Goal: Information Seeking & Learning: Check status

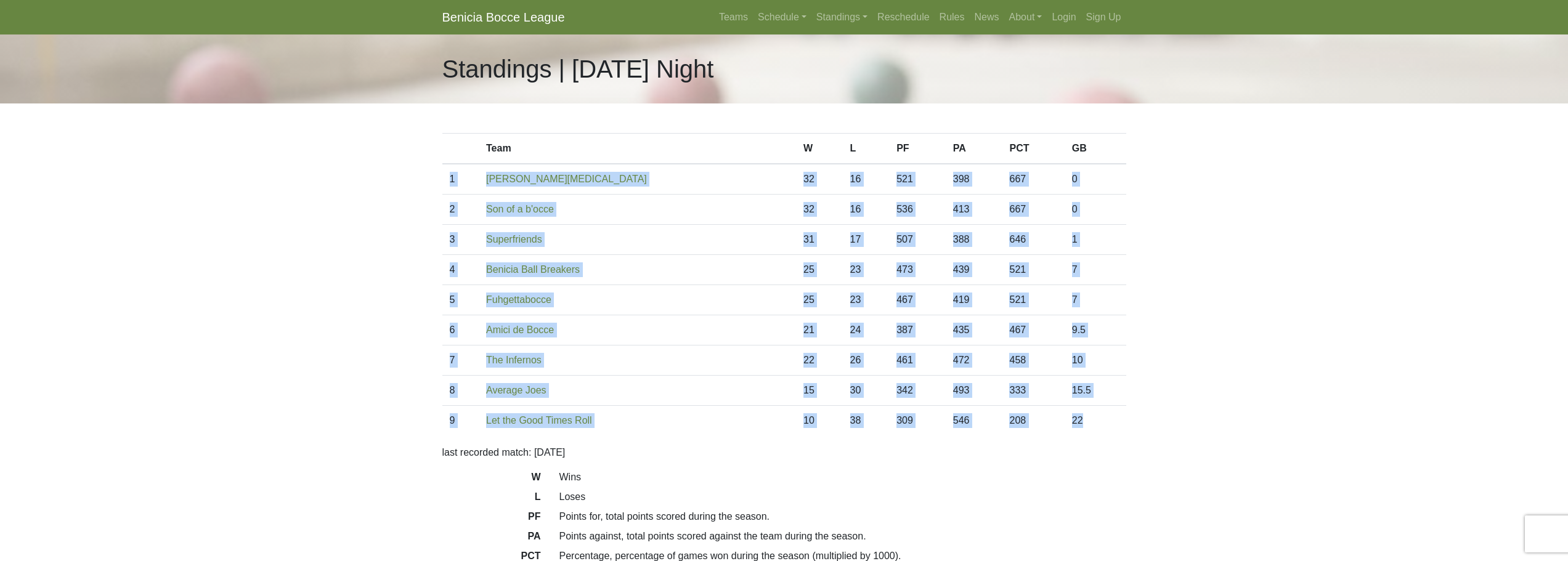
drag, startPoint x: 1084, startPoint y: 417, endPoint x: 449, endPoint y: 184, distance: 676.4
click at [449, 184] on tbody "1 Benicia Smog 32 16 521 398 667 0 2 Son of a b'occe 32 16 536 413 667 0 3 31 1…" at bounding box center [784, 300] width 684 height 272
copy tbody "1 Benicia Smog 32 16 521 398 667 0 2 Son of a b'occe 32 16 536 413 667 0 3 Supe…"
click at [837, 25] on link "Standings" at bounding box center [841, 17] width 61 height 25
click at [847, 65] on link "[DATE] Night" at bounding box center [861, 66] width 99 height 20
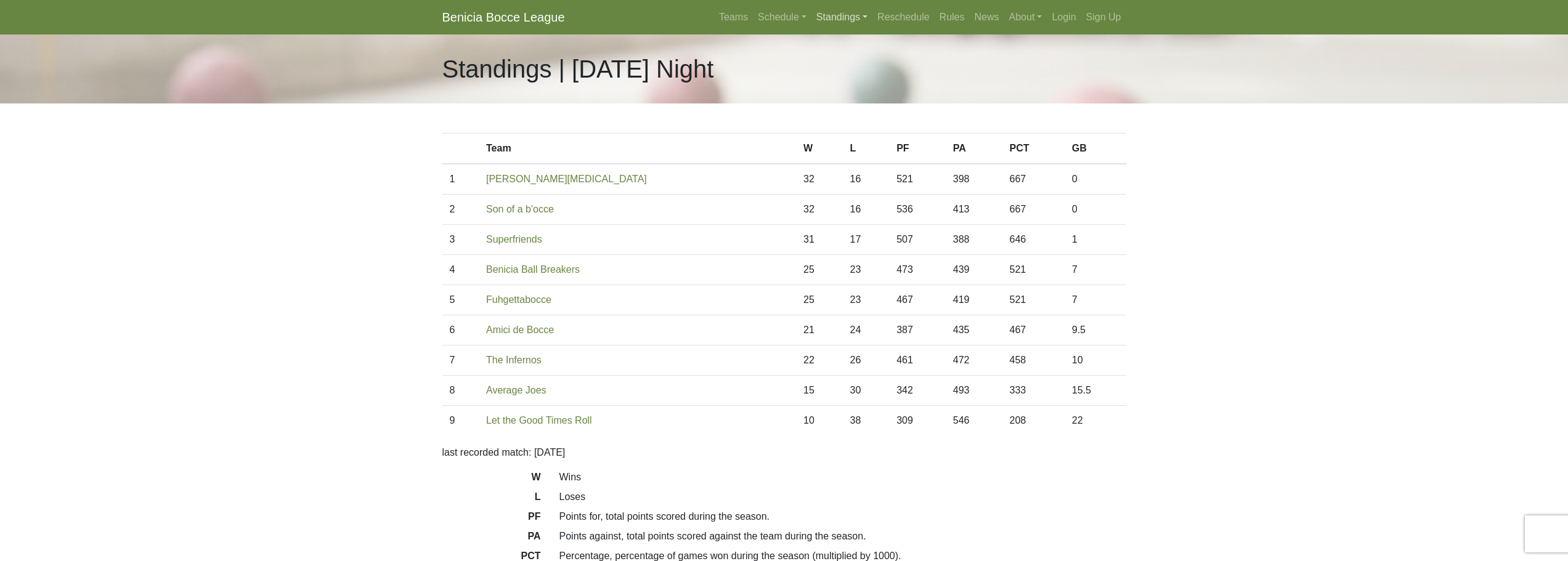
click at [839, 20] on link "Standings" at bounding box center [841, 17] width 61 height 25
click at [843, 47] on link "[DATE] Morning" at bounding box center [861, 46] width 99 height 20
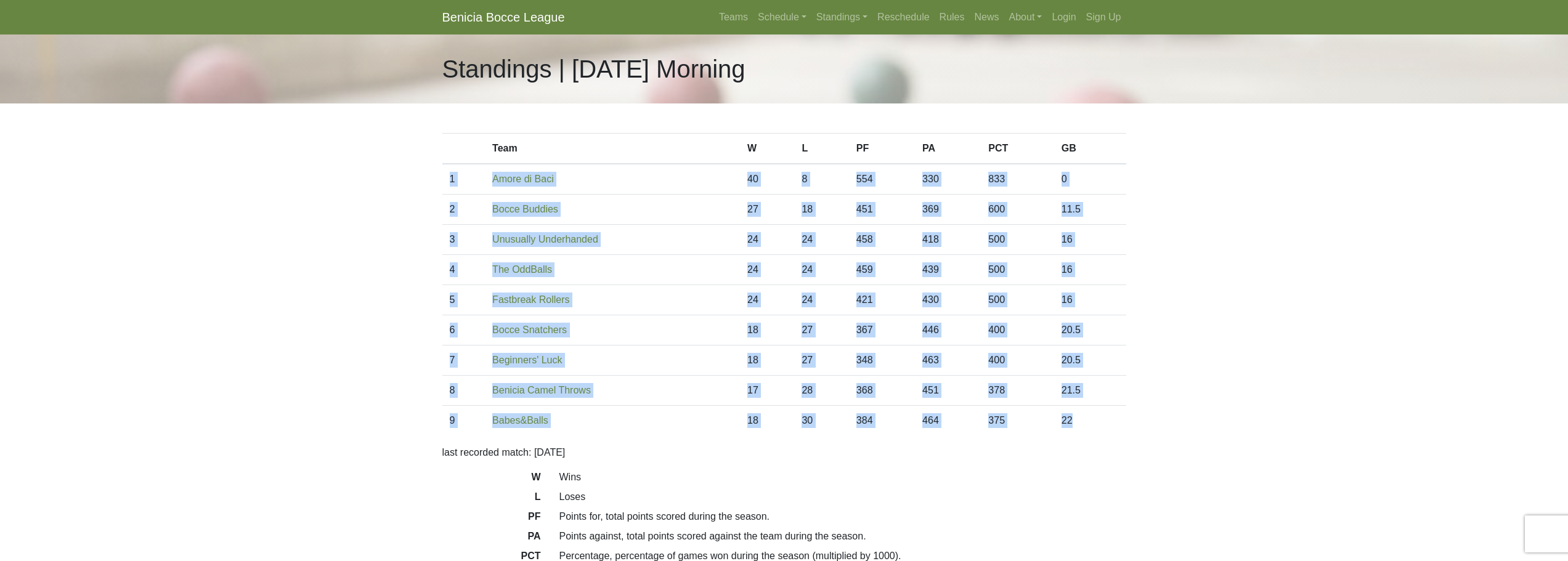
drag, startPoint x: 1108, startPoint y: 422, endPoint x: 452, endPoint y: 182, distance: 698.5
click at [452, 182] on tbody "1 Amore di Baci 40 8 554 330 833 0 2 Bocce Buddies 27 18 451 369 600 11.5 3 24 …" at bounding box center [784, 300] width 684 height 272
copy tbody "1 Amore di Baci 40 8 554 330 833 0 2 Bocce Buddies 27 18 451 369 600 11.5 3 Unu…"
click at [824, 16] on link "Standings" at bounding box center [841, 17] width 61 height 25
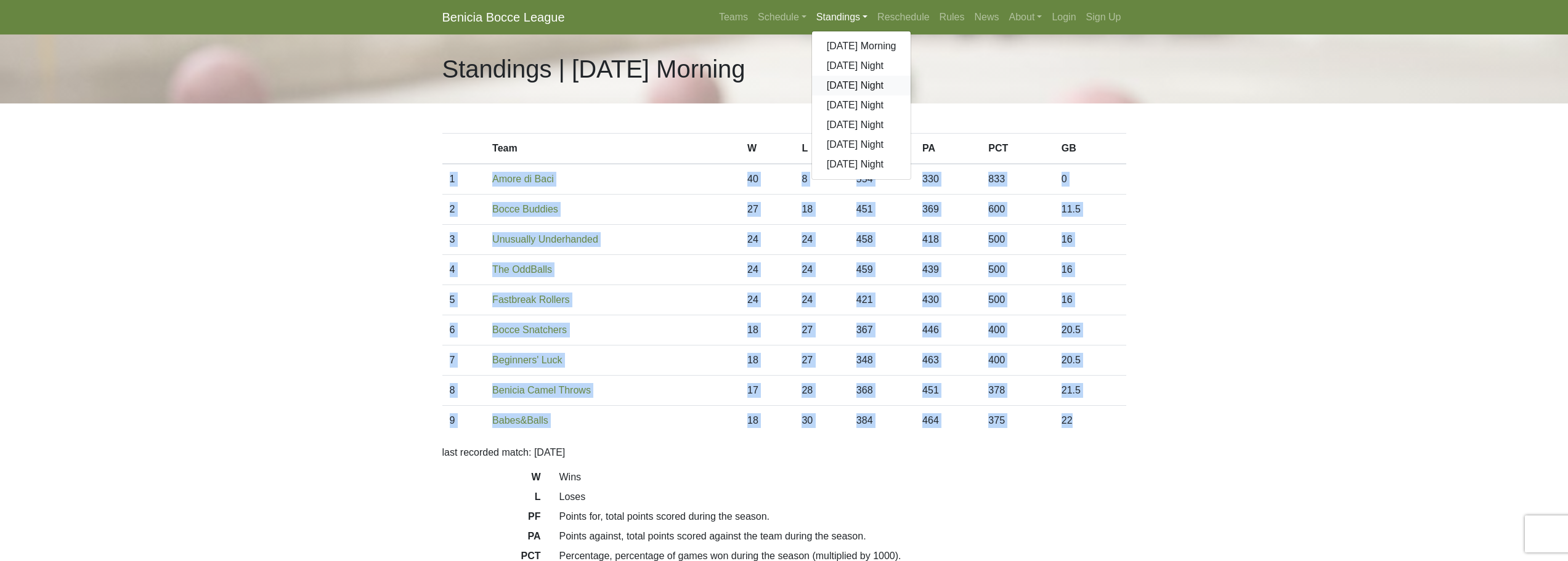
click at [848, 83] on link "[DATE] Night" at bounding box center [861, 85] width 99 height 20
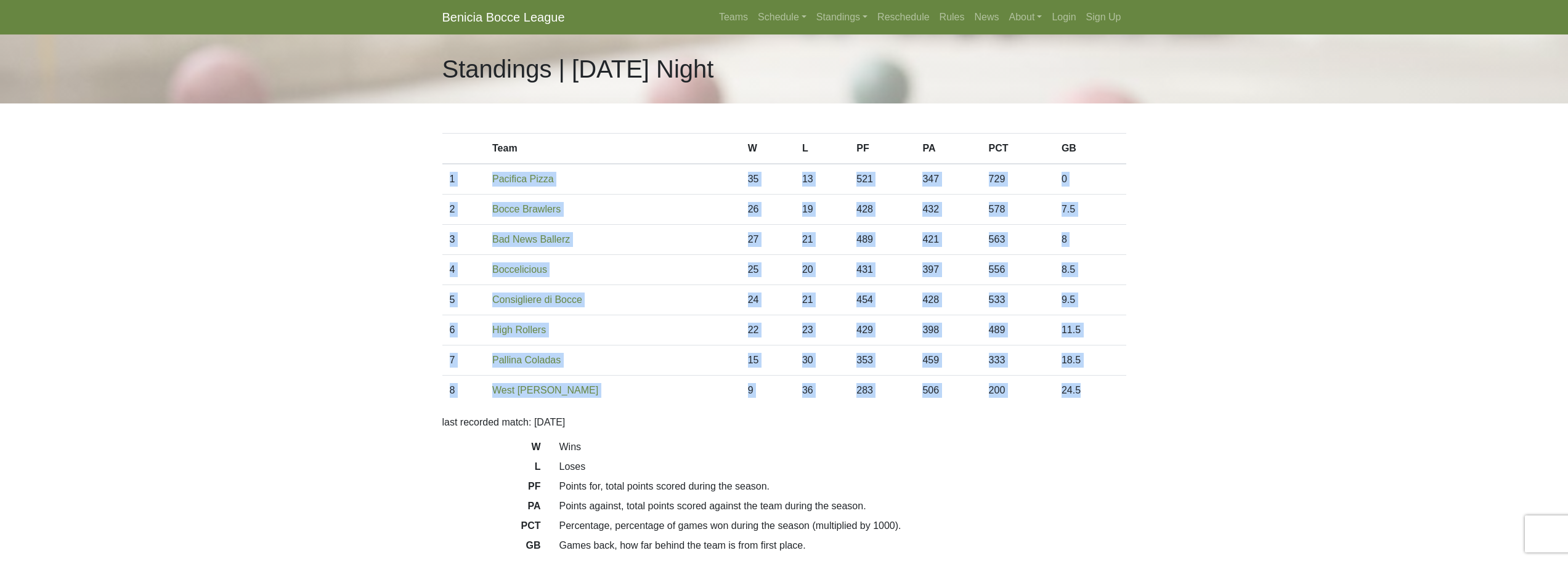
drag, startPoint x: 1087, startPoint y: 390, endPoint x: 451, endPoint y: 183, distance: 668.8
click at [451, 183] on tbody "1 Pacifica Pizza 35 13 521 347 729 0 2 Bocce Brawlers 26 19 428 432 578 7.5 3 2…" at bounding box center [784, 284] width 684 height 241
copy tbody "1 Pacifica Pizza 35 13 521 347 729 0 2 Bocce Brawlers 26 19 428 432 578 7.5 3 B…"
click at [849, 22] on link "Standings" at bounding box center [841, 17] width 61 height 25
click at [850, 103] on link "[DATE] Night" at bounding box center [861, 105] width 99 height 20
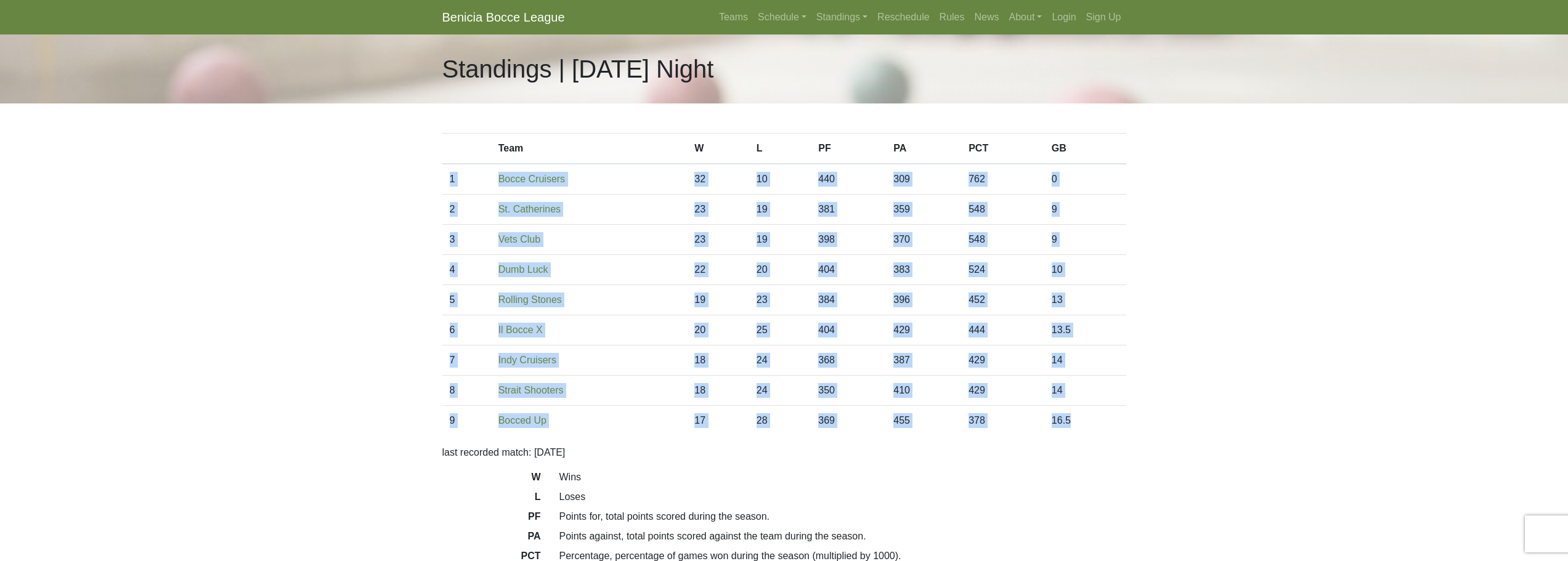
drag, startPoint x: 1077, startPoint y: 419, endPoint x: 449, endPoint y: 184, distance: 670.5
click at [449, 184] on tbody "1 Bocce Cruisers 32 10 440 309 762 0 2 St. Catherines 23 19 381 359 548 9 3 23 …" at bounding box center [784, 300] width 684 height 272
copy tbody "1 Bocce Cruisers 32 10 440 309 762 0 2 St. Catherines 23 19 381 359 548 9 3 Vet…"
click at [845, 16] on link "Standings" at bounding box center [841, 17] width 61 height 25
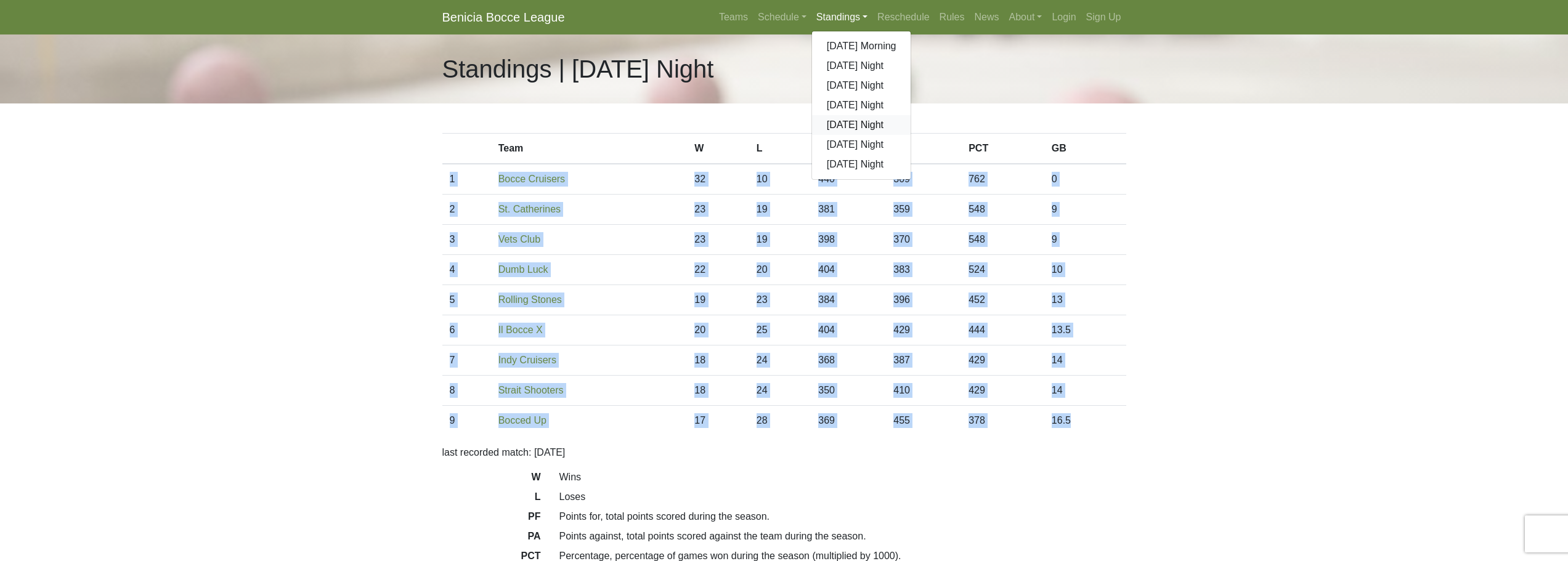
click at [850, 119] on link "[DATE] Night" at bounding box center [861, 125] width 99 height 20
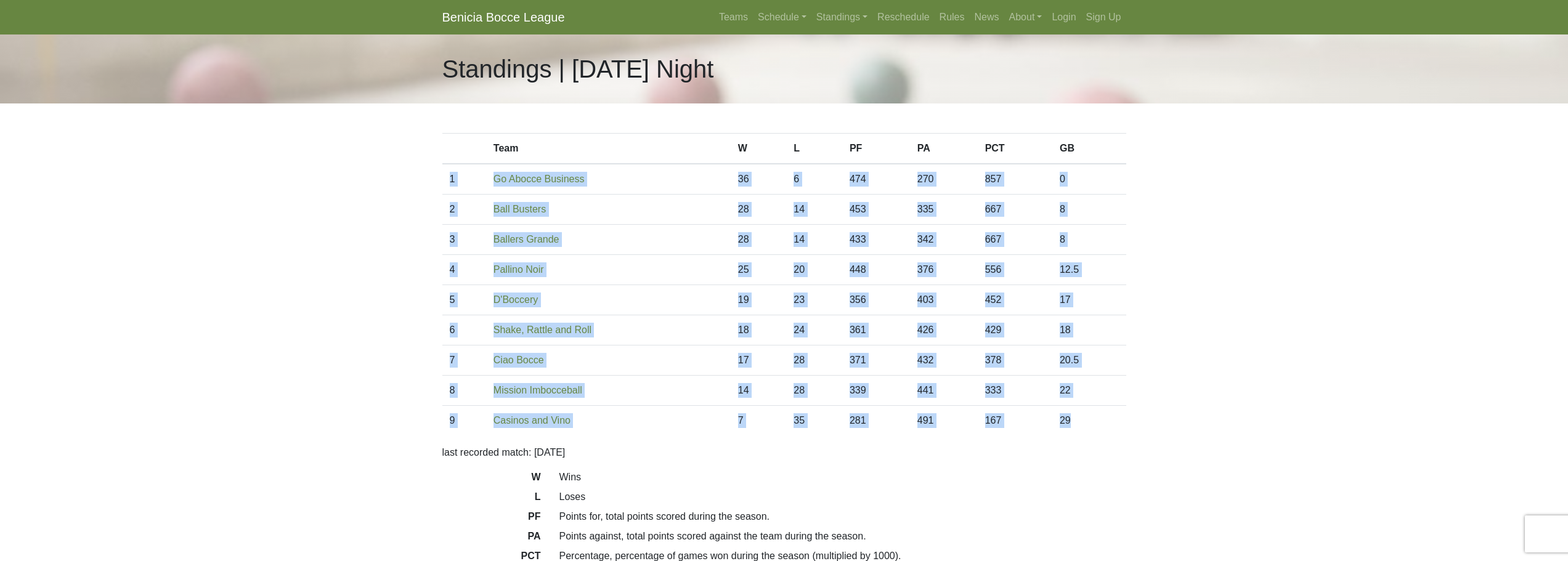
drag, startPoint x: 1096, startPoint y: 422, endPoint x: 450, endPoint y: 184, distance: 688.4
click at [450, 184] on tbody "1 Go Abocce Business 36 6 474 270 857 0 2 Ball Busters 28 14 453 335 667 8 3 28…" at bounding box center [784, 300] width 684 height 272
copy tbody "1 Go Abocce Business 36 6 474 270 857 0 2 Ball Busters 28 14 453 335 667 8 3 Ba…"
click at [846, 20] on link "Standings" at bounding box center [841, 17] width 61 height 25
click at [845, 140] on link "[DATE] Night" at bounding box center [861, 144] width 99 height 20
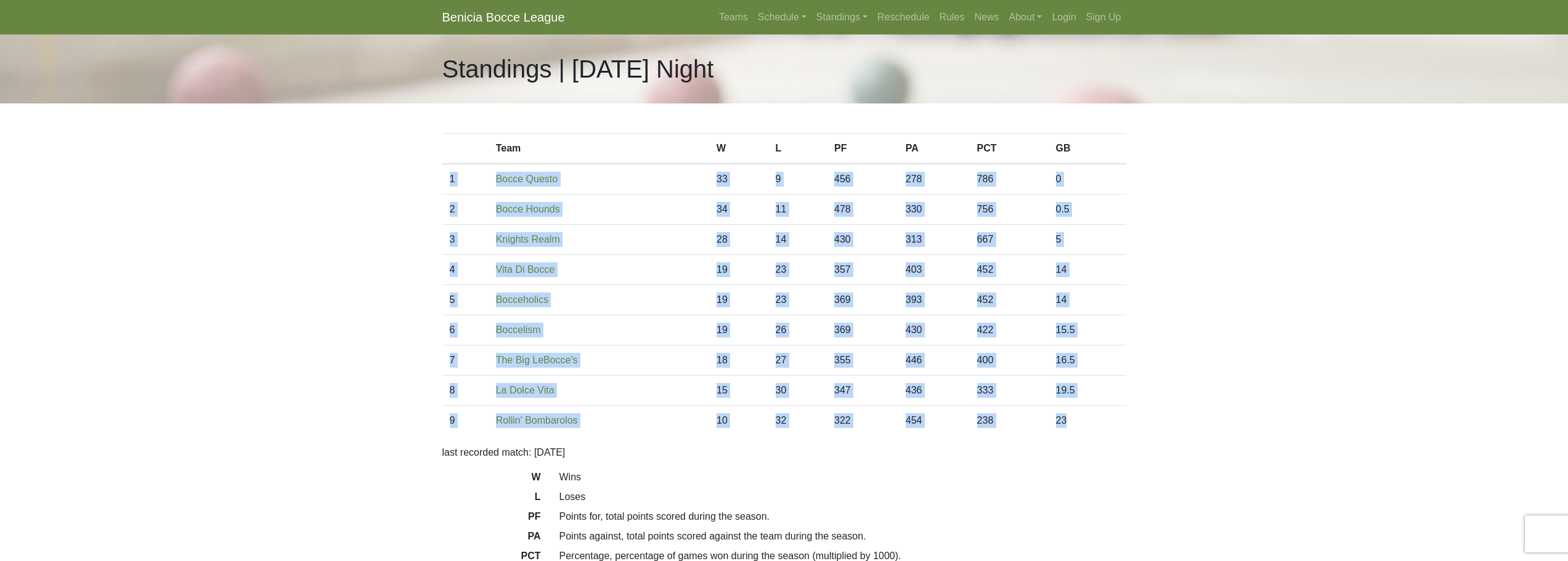
drag, startPoint x: 1074, startPoint y: 420, endPoint x: 445, endPoint y: 187, distance: 670.8
click at [445, 187] on tbody "1 Bocce Questo 33 9 456 278 786 0 2 Bocce Hounds 34 11 478 330 756 0.5 3 28 14 …" at bounding box center [784, 300] width 684 height 272
copy tbody "1 Bocce Questo 33 9 456 278 786 0 2 Bocce Hounds 34 11 478 330 756 0.5 3 Knight…"
click at [824, 15] on link "Standings" at bounding box center [841, 17] width 61 height 25
click at [840, 172] on link "[DATE] Night" at bounding box center [861, 164] width 99 height 20
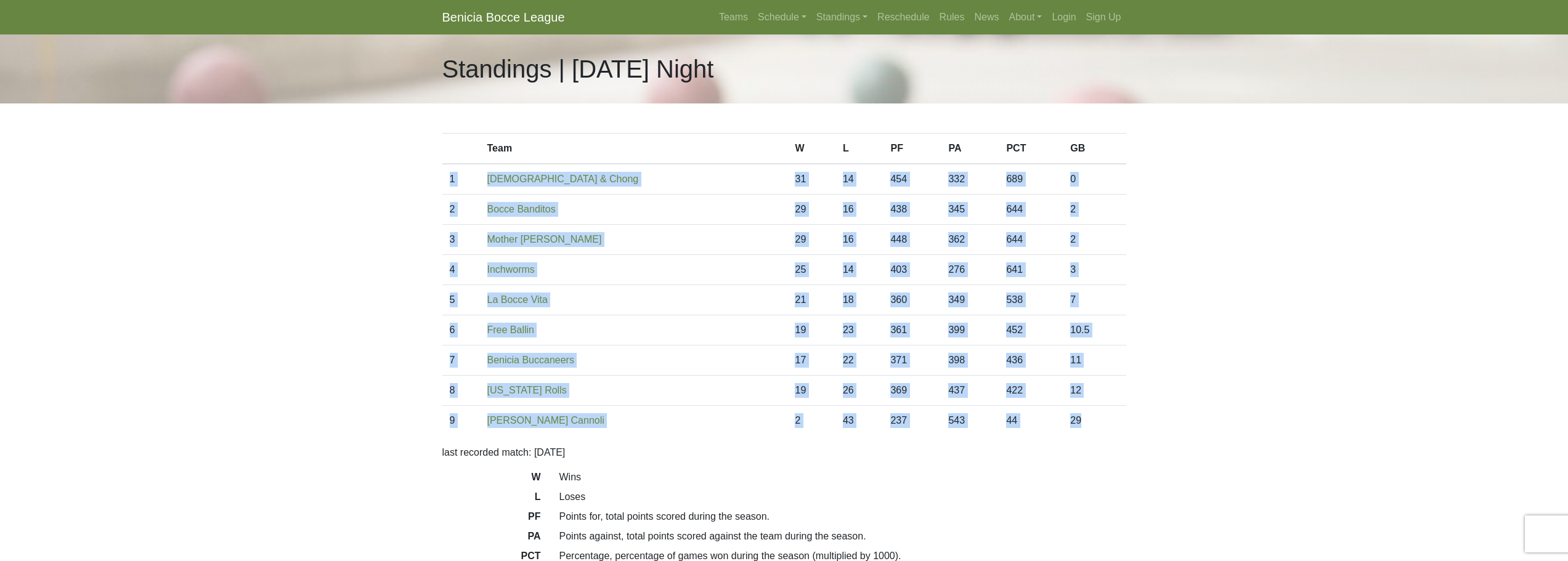
drag, startPoint x: 1085, startPoint y: 419, endPoint x: 452, endPoint y: 187, distance: 674.2
click at [452, 187] on tbody "1 Bocheech & Chong 31 14 454 332 689 0 2 Bocce Banditos 29 16 438 345 644 2 3 2…" at bounding box center [784, 300] width 684 height 272
copy tbody "1 Bocheech & Chong 31 14 454 332 689 0 2 Bocce Banditos 29 16 438 345 644 2 3 M…"
click at [816, 11] on link "Standings" at bounding box center [841, 17] width 61 height 25
click at [790, 10] on link "Schedule" at bounding box center [782, 17] width 59 height 25
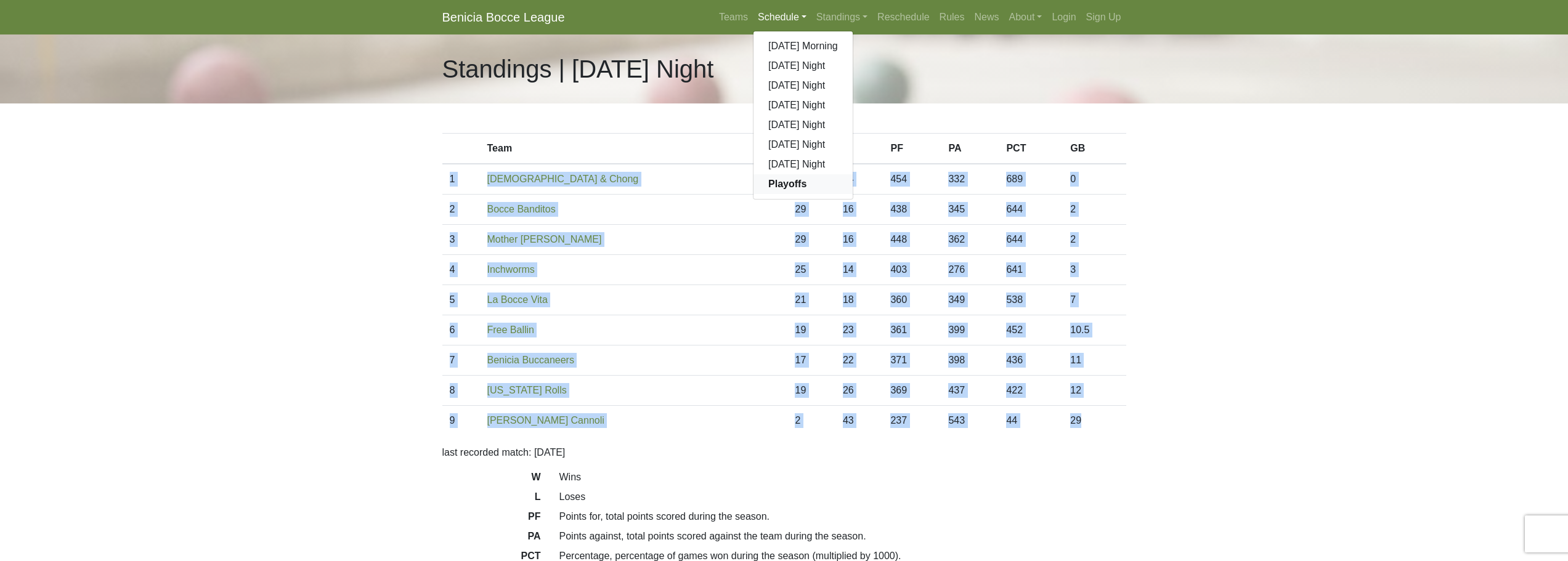
click at [783, 184] on strong "Playoffs" at bounding box center [787, 183] width 38 height 10
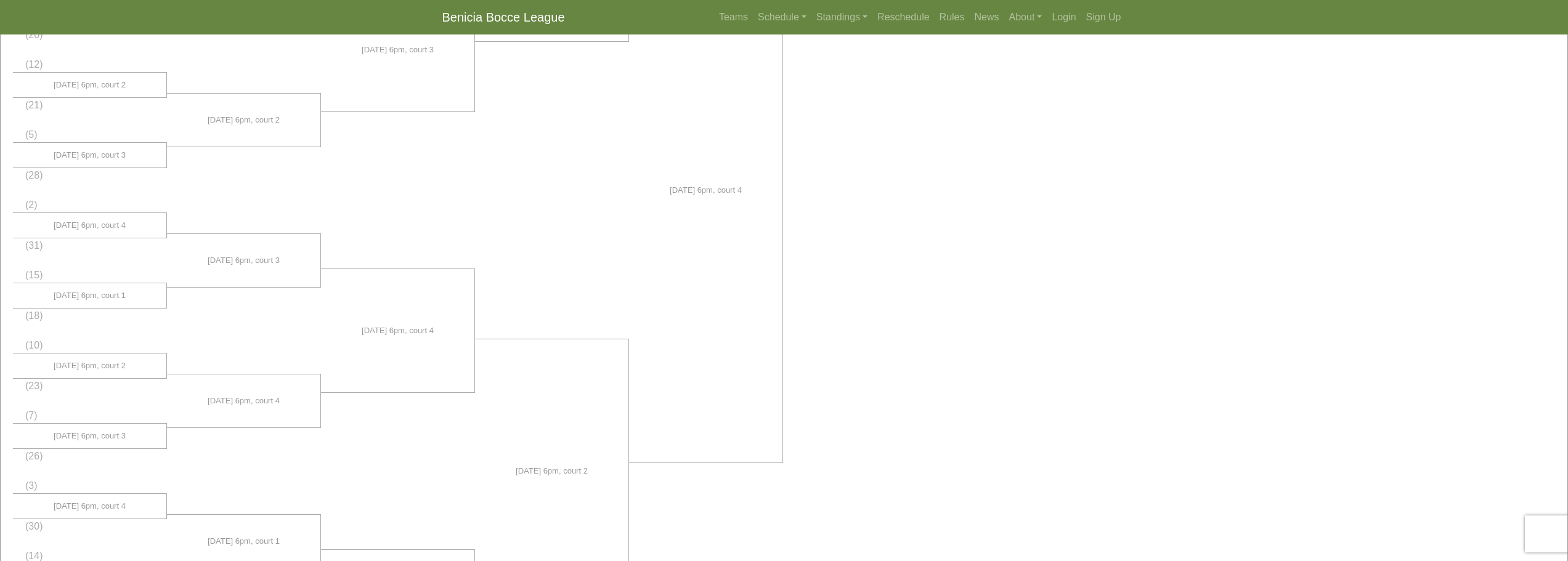
scroll to position [554, 0]
drag, startPoint x: 57, startPoint y: 363, endPoint x: 122, endPoint y: 364, distance: 65.0
click at [122, 364] on li "9/12, 6pm, court 2" at bounding box center [90, 362] width 154 height 25
click at [244, 338] on li at bounding box center [243, 327] width 154 height 56
click at [247, 321] on li at bounding box center [243, 327] width 154 height 56
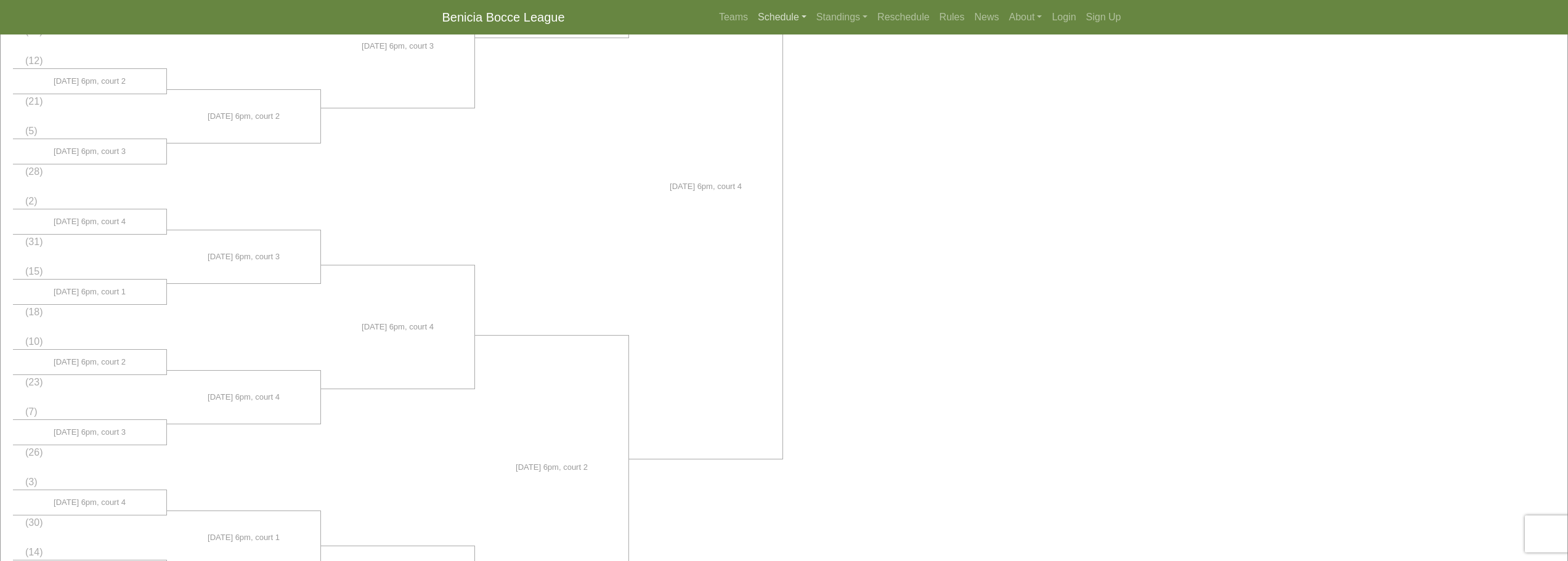
click at [794, 19] on link "Schedule" at bounding box center [782, 17] width 59 height 25
click at [802, 126] on link "[DATE] Night" at bounding box center [802, 125] width 99 height 20
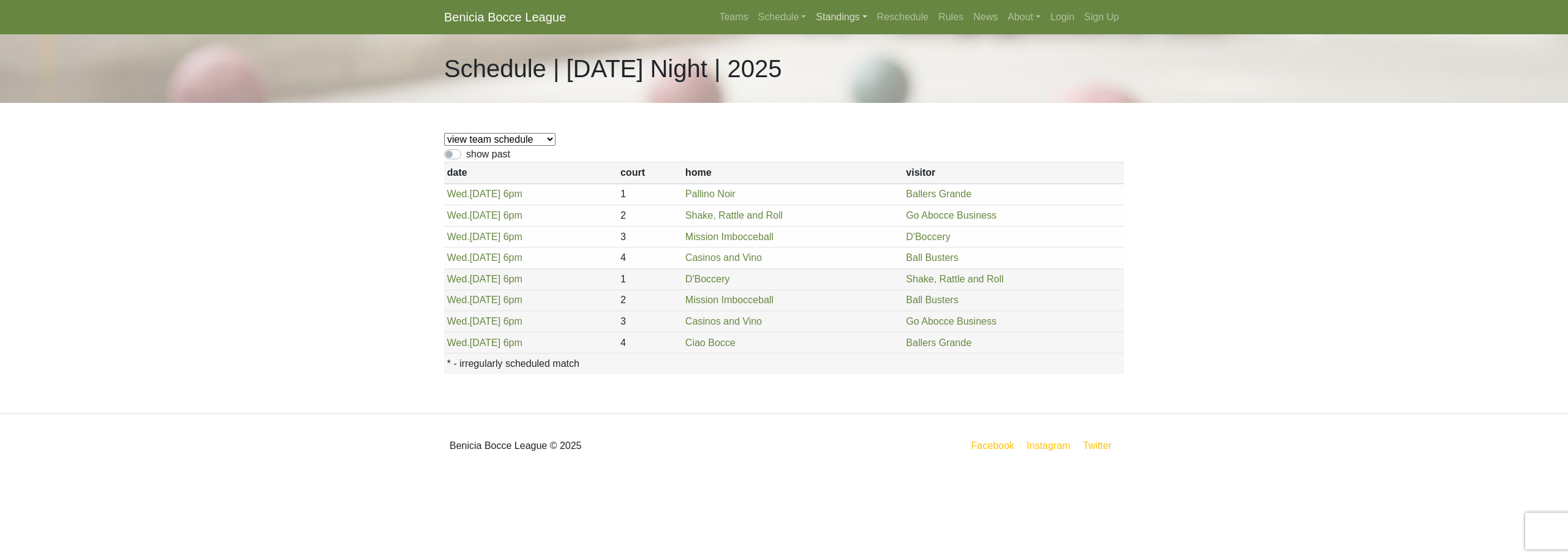
click at [844, 20] on link "Standings" at bounding box center [841, 17] width 60 height 24
click at [847, 121] on link "[DATE] Night" at bounding box center [860, 124] width 99 height 20
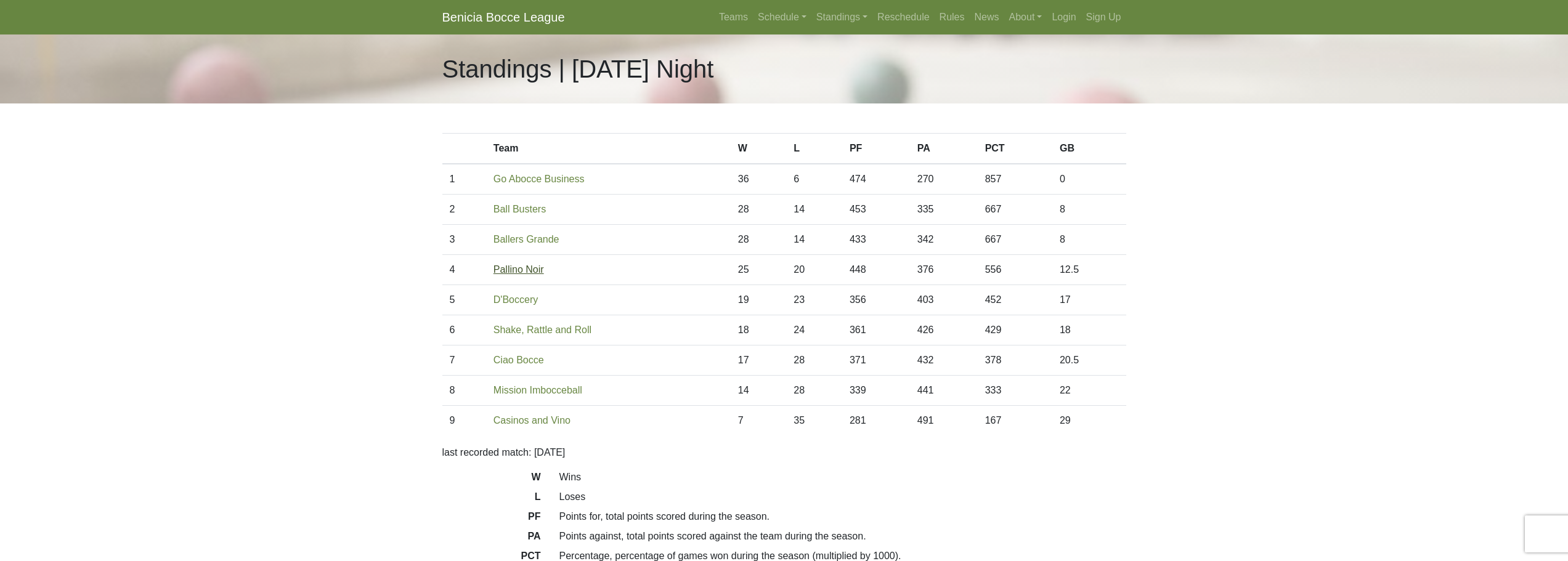
click at [537, 272] on link "Pallino Noir" at bounding box center [519, 269] width 51 height 10
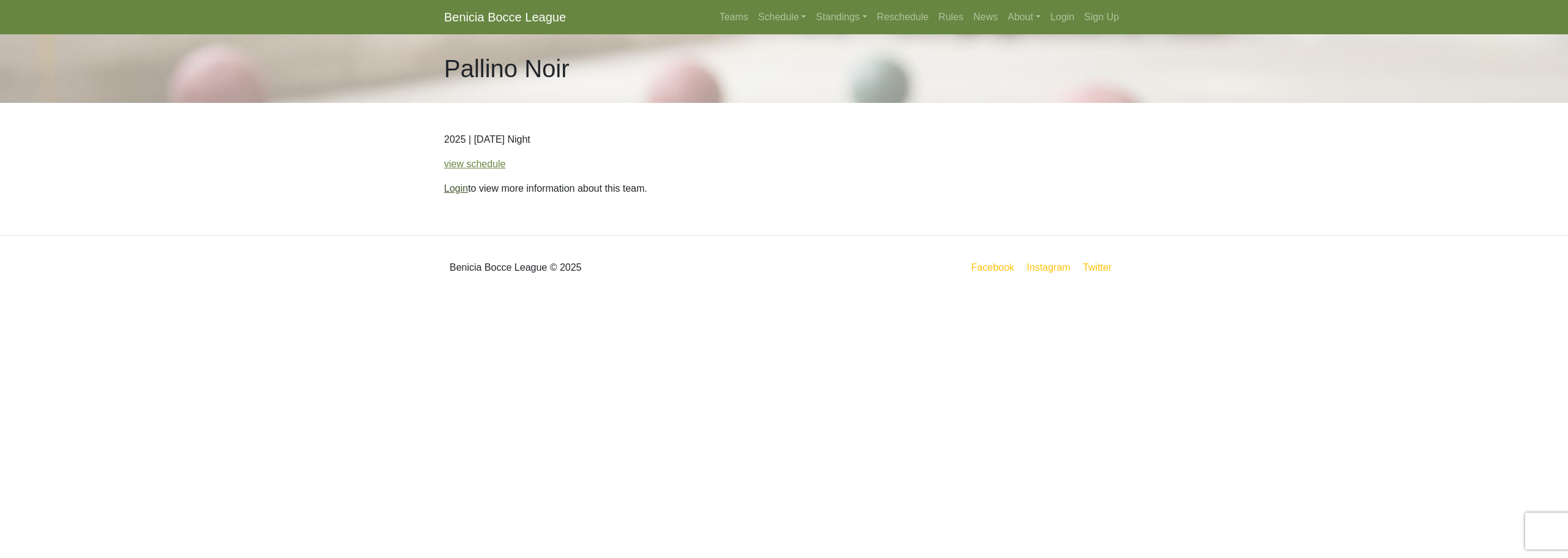
click at [454, 191] on link "Login" at bounding box center [455, 188] width 24 height 10
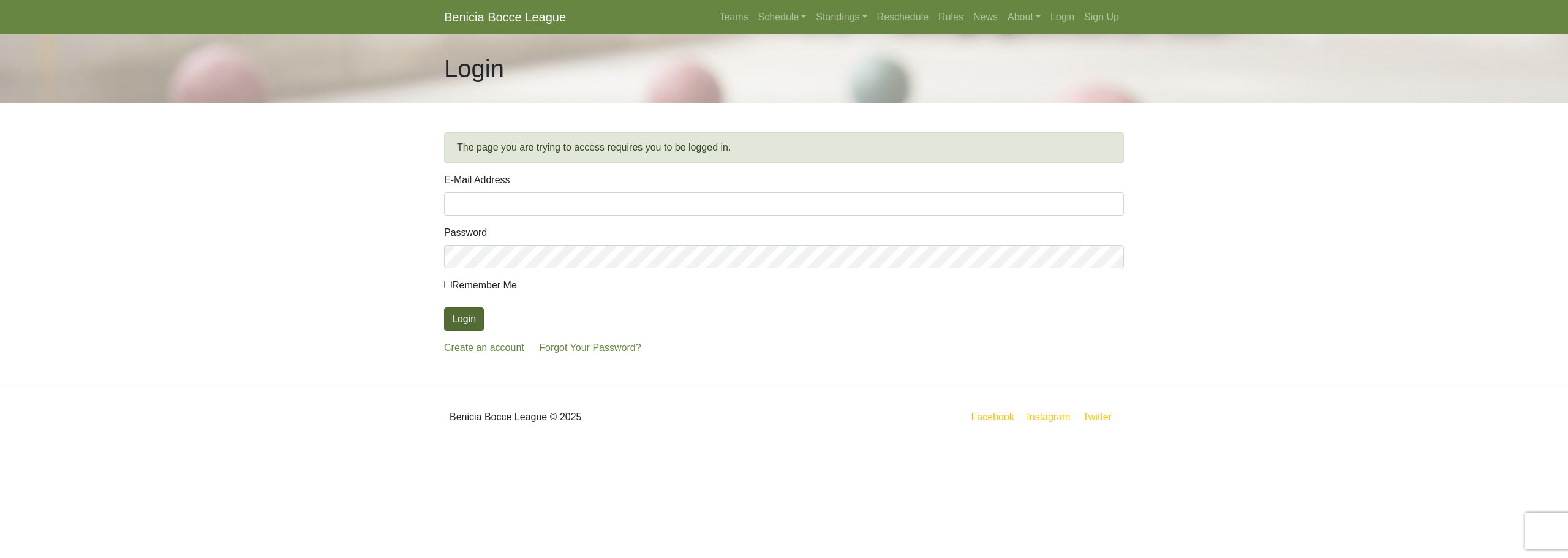
type input "[EMAIL_ADDRESS][DOMAIN_NAME]"
click at [463, 313] on button "Login" at bounding box center [464, 319] width 40 height 23
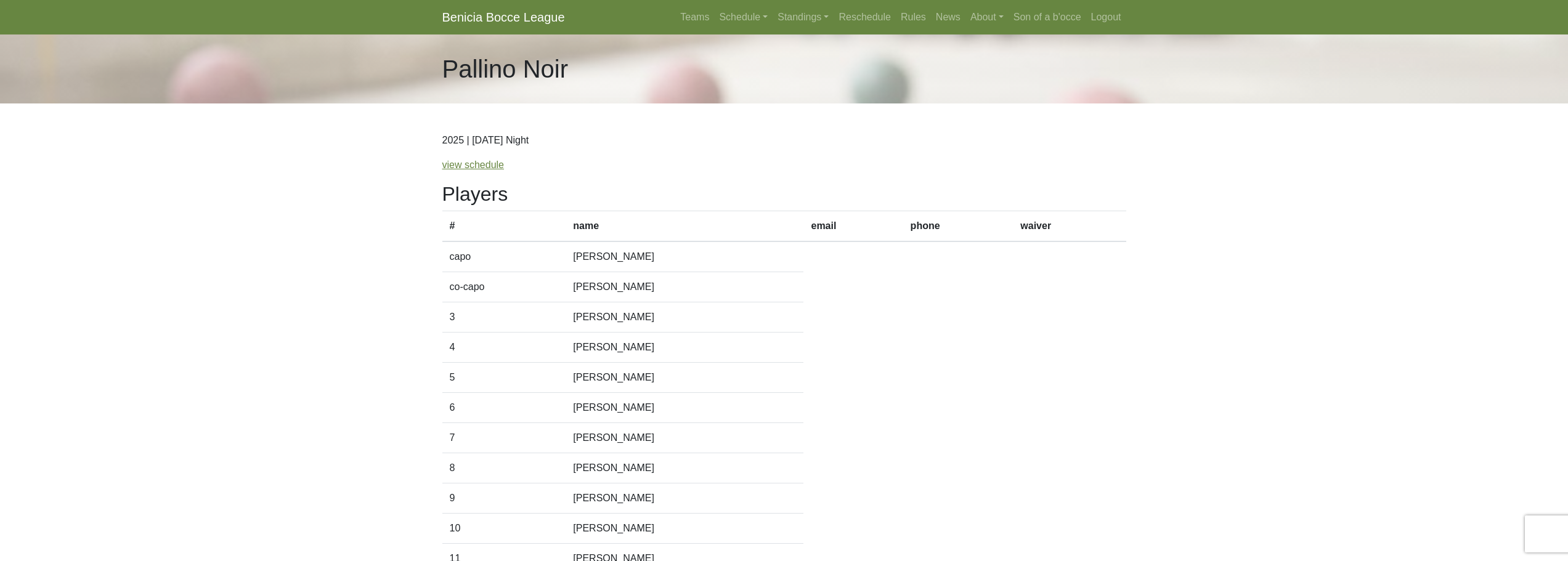
scroll to position [116, 0]
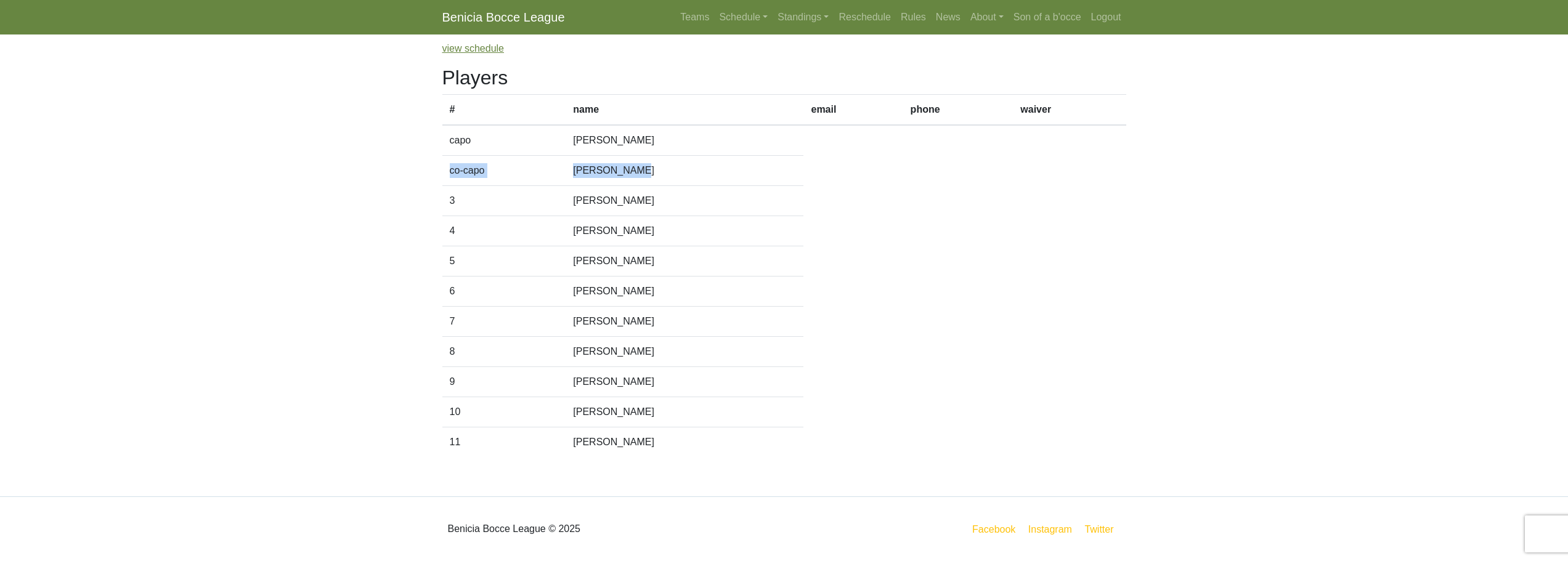
drag, startPoint x: 658, startPoint y: 141, endPoint x: 643, endPoint y: 174, distance: 36.2
click at [643, 174] on tbody "capo Steve Pieroni co-capo Ed Muscolino 3 Carol Muscolino 4 Sally May 5 6 7 8" at bounding box center [784, 291] width 684 height 332
click at [648, 141] on td "Steve Pieroni" at bounding box center [684, 140] width 238 height 31
drag, startPoint x: 651, startPoint y: 139, endPoint x: 579, endPoint y: 114, distance: 76.2
click at [579, 114] on table "# name email phone waiver capo Steve Pieroni co-capo Ed Muscolino 3 Carol Musco…" at bounding box center [784, 275] width 684 height 363
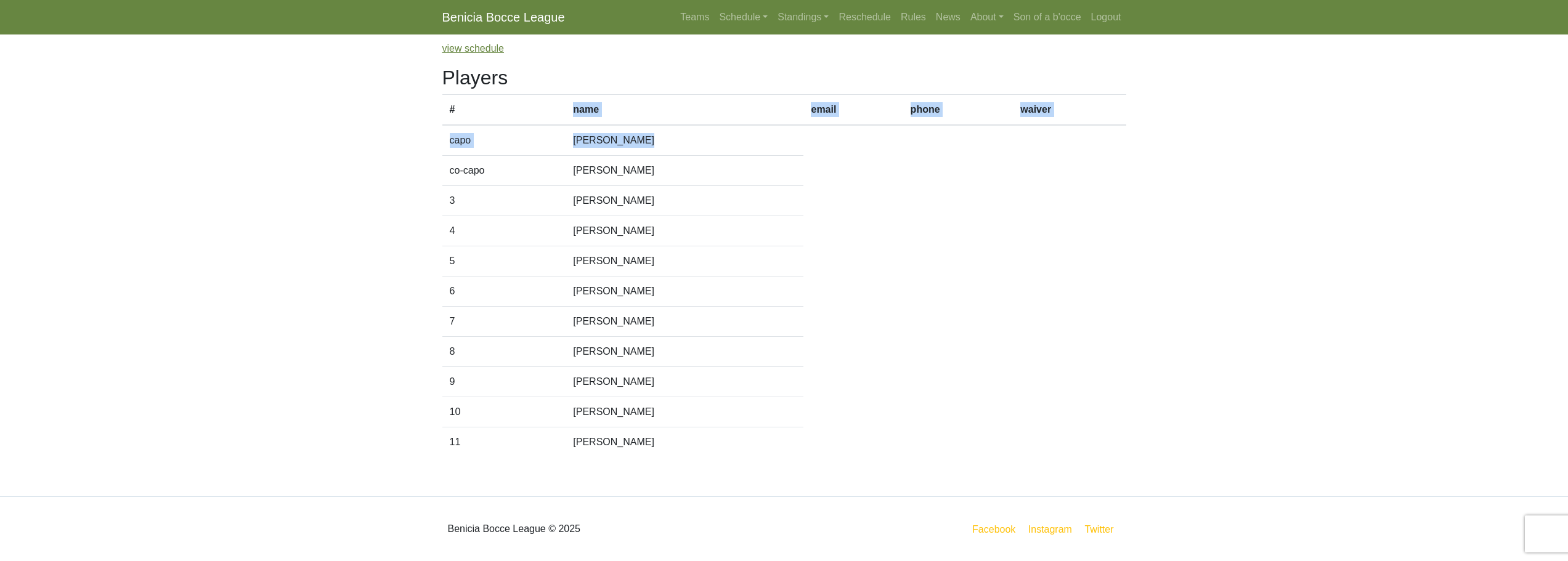
click at [656, 139] on td "Steve Pieroni" at bounding box center [684, 140] width 238 height 31
drag, startPoint x: 659, startPoint y: 139, endPoint x: 580, endPoint y: 141, distance: 79.0
click at [580, 141] on td "Steve Pieroni" at bounding box center [684, 140] width 238 height 31
copy td "Steve Pieroni"
click at [651, 176] on td "Ed Muscolino" at bounding box center [684, 171] width 238 height 30
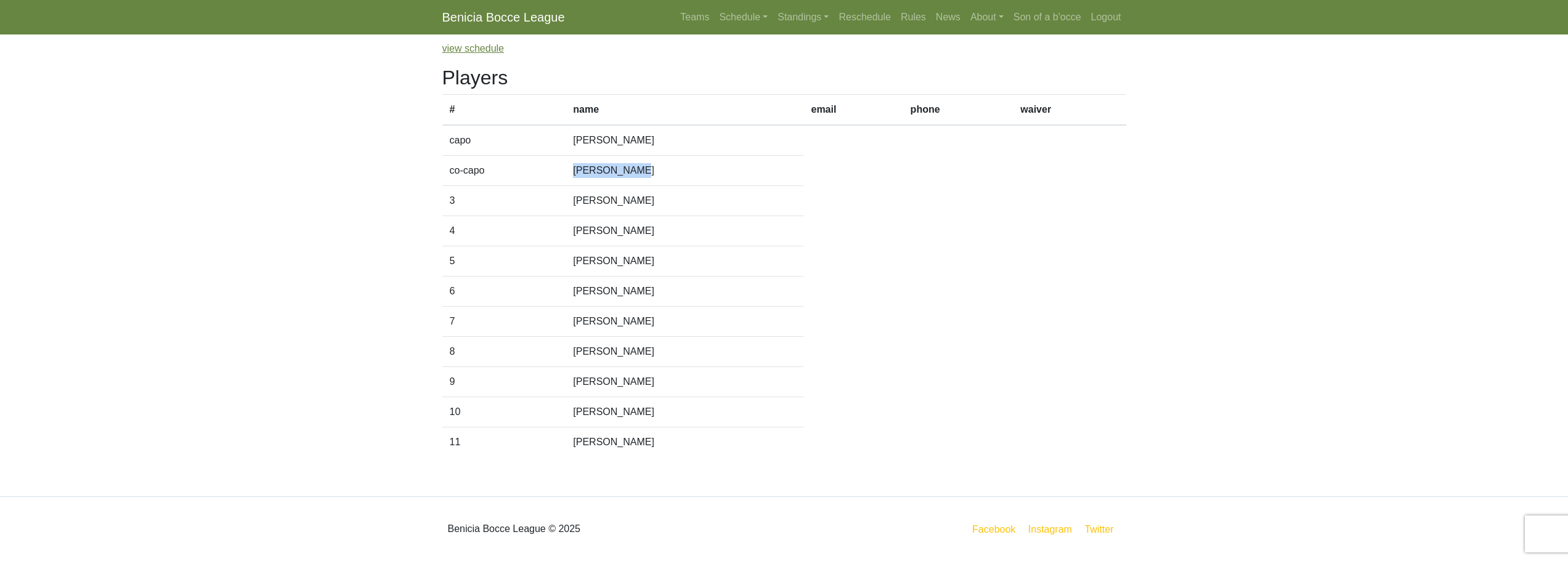
drag, startPoint x: 653, startPoint y: 172, endPoint x: 580, endPoint y: 169, distance: 73.1
click at [580, 169] on td "Ed Muscolino" at bounding box center [684, 171] width 238 height 30
click at [576, 164] on td "Ed Muscolino" at bounding box center [684, 171] width 238 height 30
copy td "Ed Muscolino"
drag, startPoint x: 641, startPoint y: 171, endPoint x: 558, endPoint y: 139, distance: 89.0
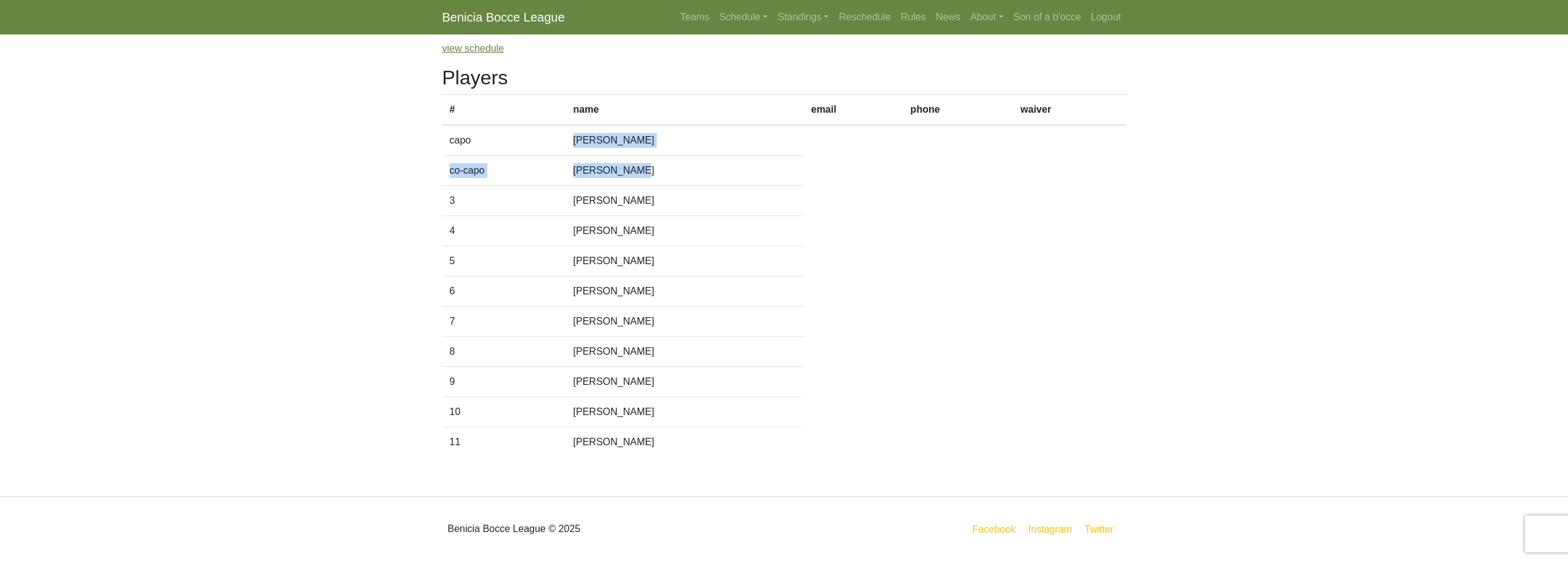
click at [558, 139] on tbody "capo Steve Pieroni co-capo Ed Muscolino 3 Carol Muscolino 4 Sally May 5 6 7 8" at bounding box center [784, 291] width 684 height 332
click at [644, 171] on td "Ed Muscolino" at bounding box center [684, 171] width 238 height 30
drag, startPoint x: 652, startPoint y: 171, endPoint x: 575, endPoint y: 171, distance: 77.0
click at [575, 171] on td "Ed Muscolino" at bounding box center [684, 171] width 238 height 30
copy td "Ed Muscolino"
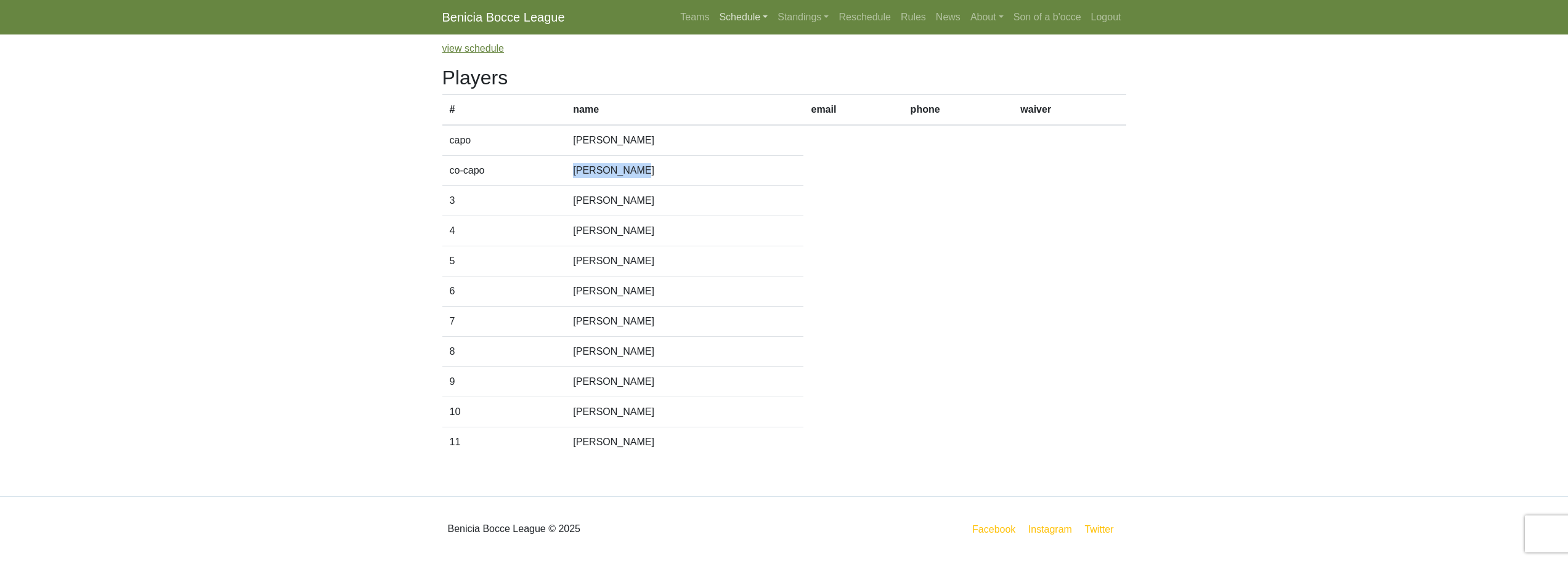
click at [739, 26] on link "Schedule" at bounding box center [744, 17] width 59 height 25
click at [751, 183] on strong "Playoffs" at bounding box center [748, 183] width 38 height 10
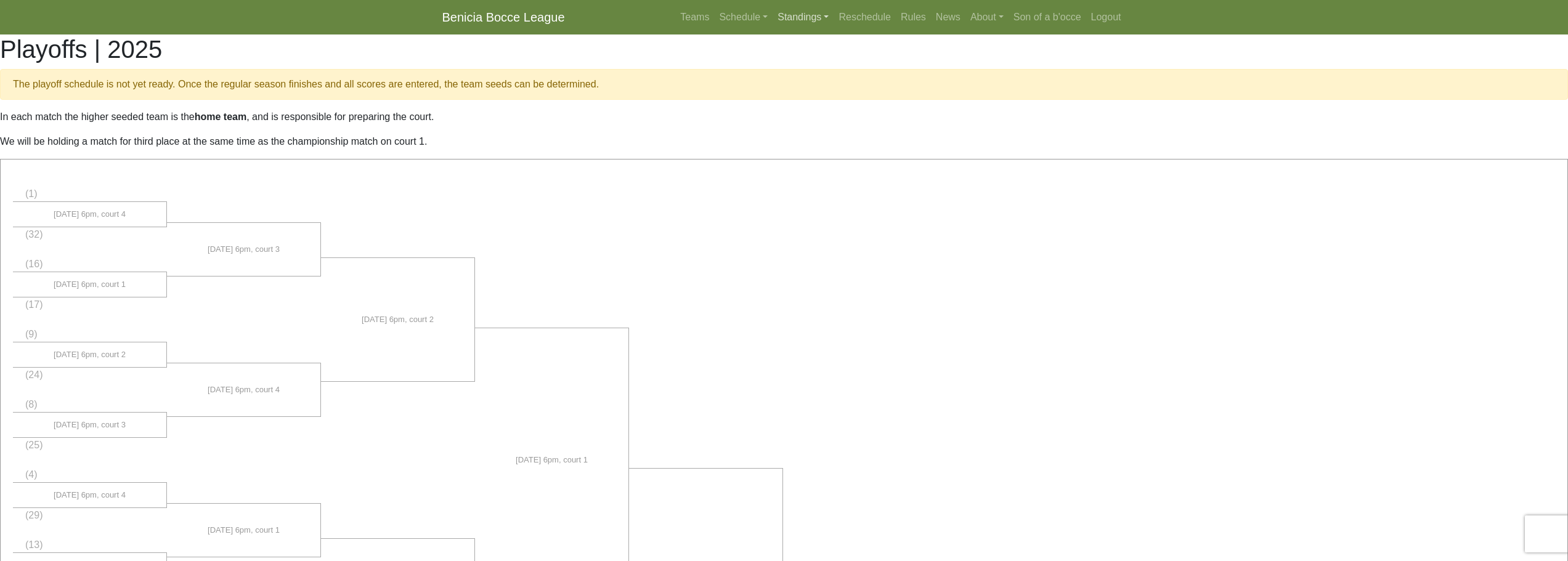
click at [813, 12] on link "Standings" at bounding box center [802, 17] width 61 height 25
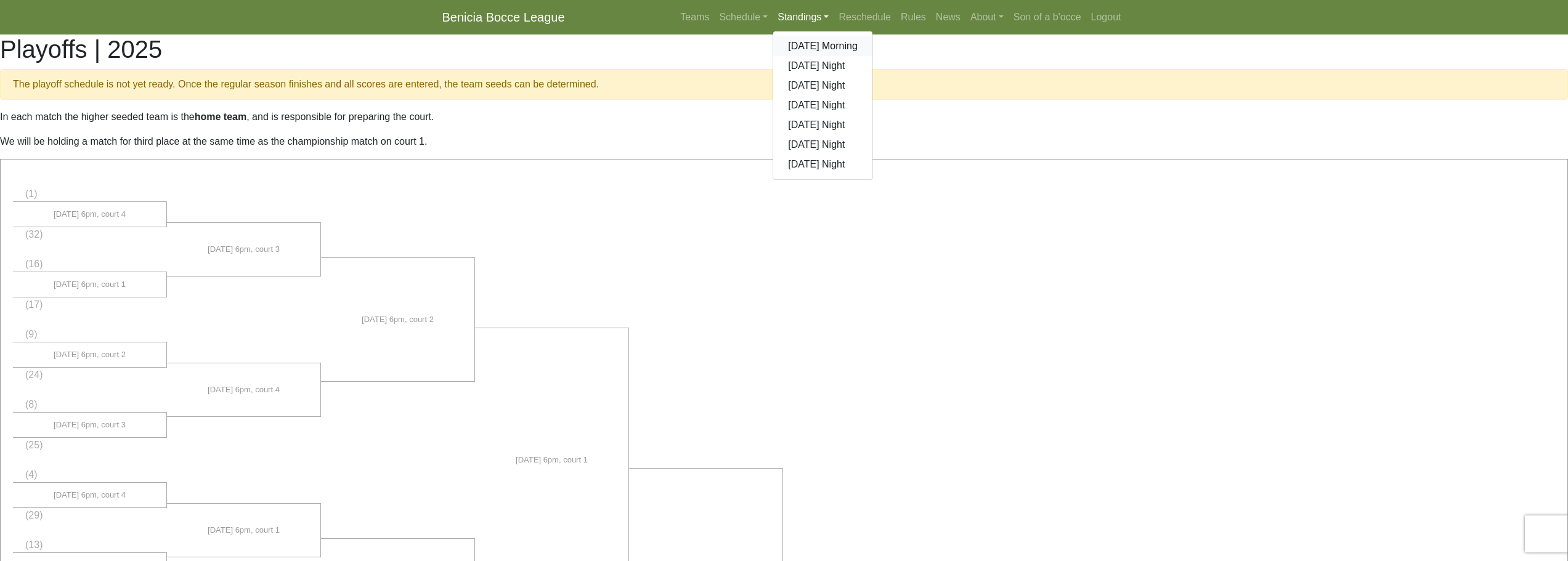
click at [815, 42] on link "[DATE] Morning" at bounding box center [822, 46] width 99 height 20
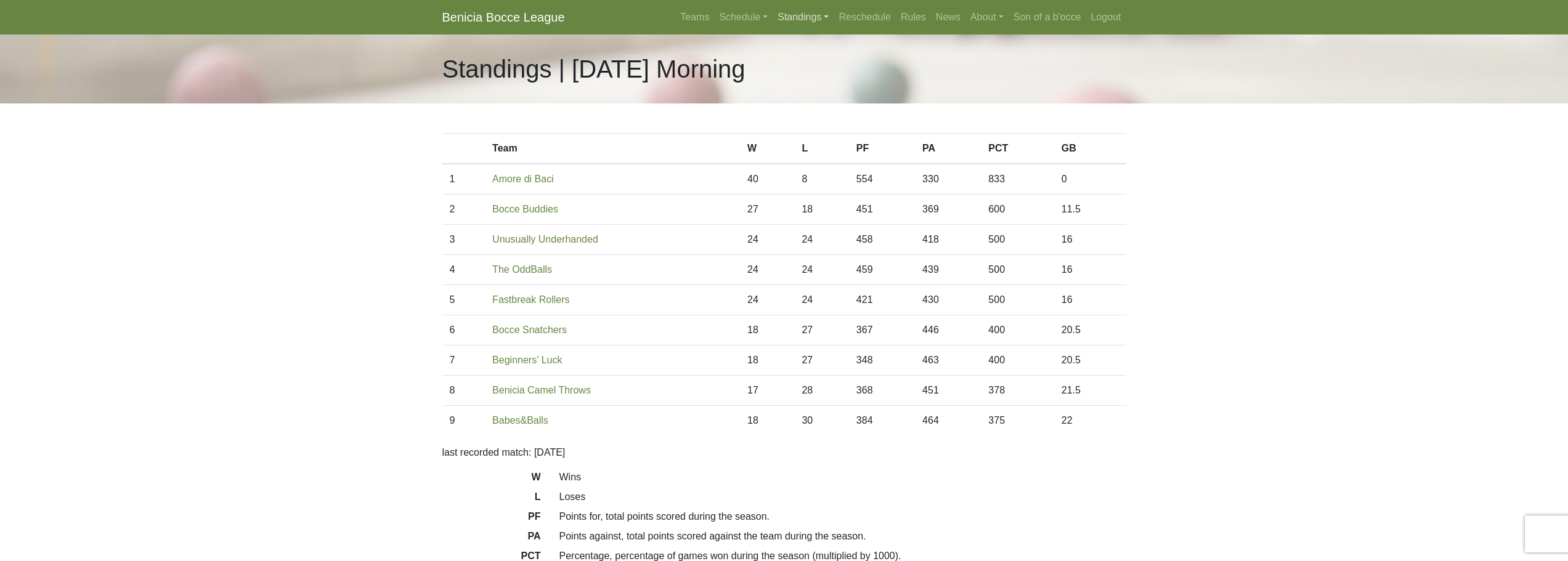
click at [800, 10] on link "Standings" at bounding box center [802, 17] width 61 height 25
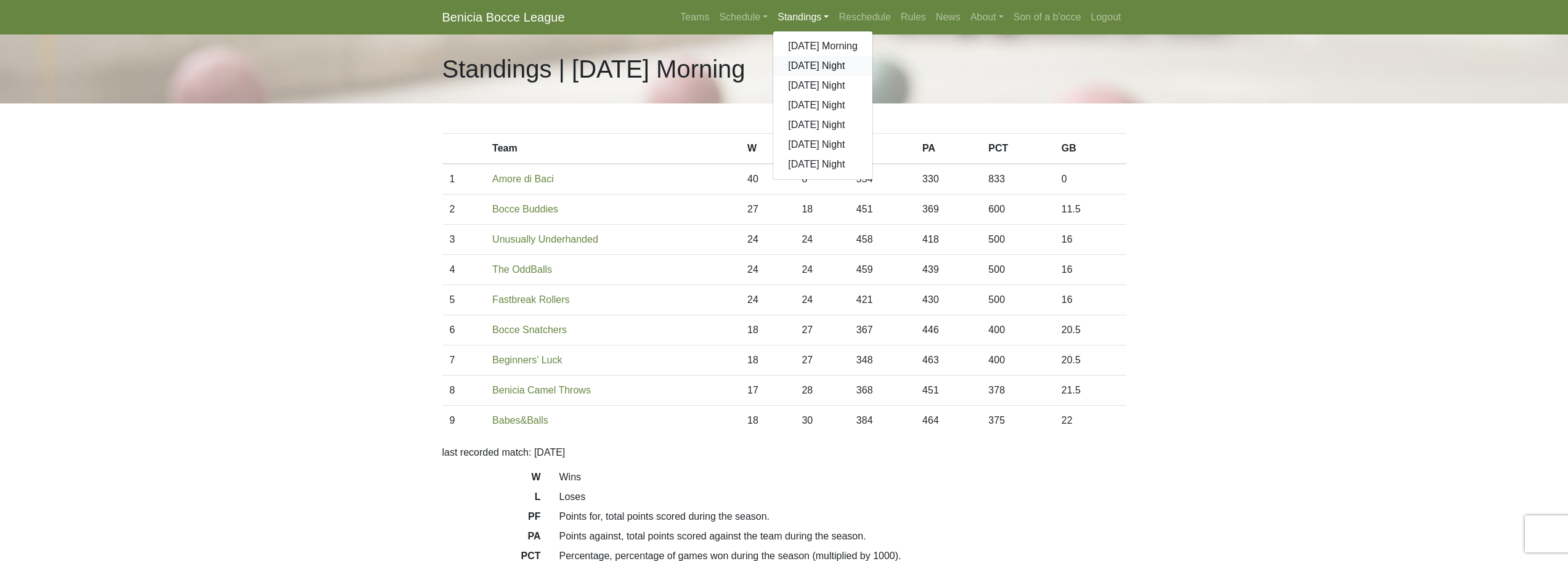
click at [807, 65] on link "[DATE] Night" at bounding box center [822, 66] width 99 height 20
